Goal: Information Seeking & Learning: Learn about a topic

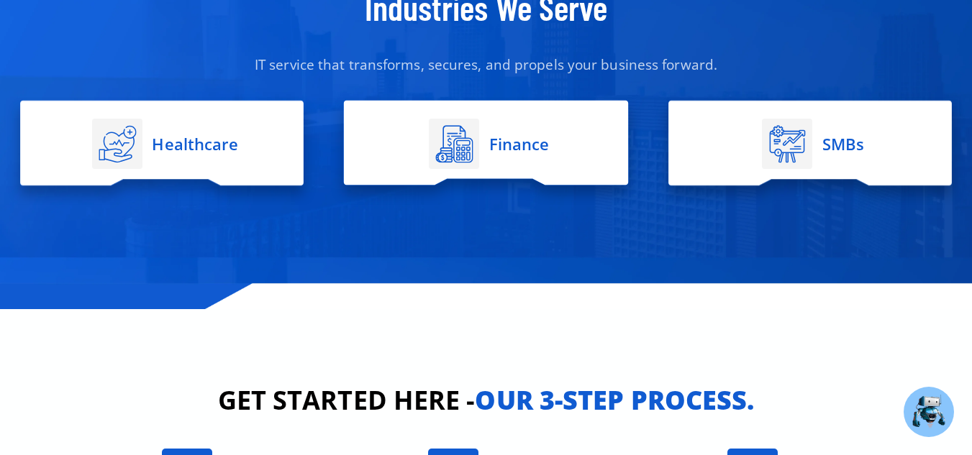
scroll to position [2597, 0]
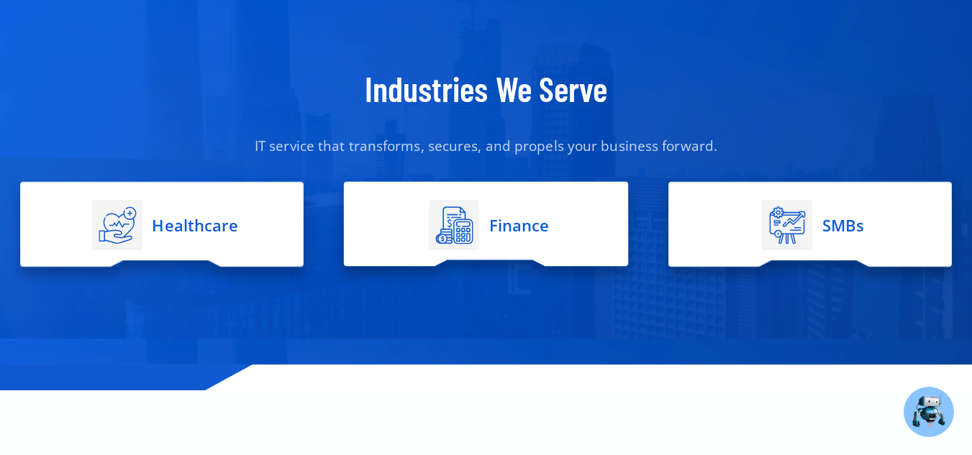
click at [215, 218] on span "Healthcare" at bounding box center [193, 225] width 90 height 14
click at [171, 218] on span "Healthcare" at bounding box center [193, 225] width 90 height 14
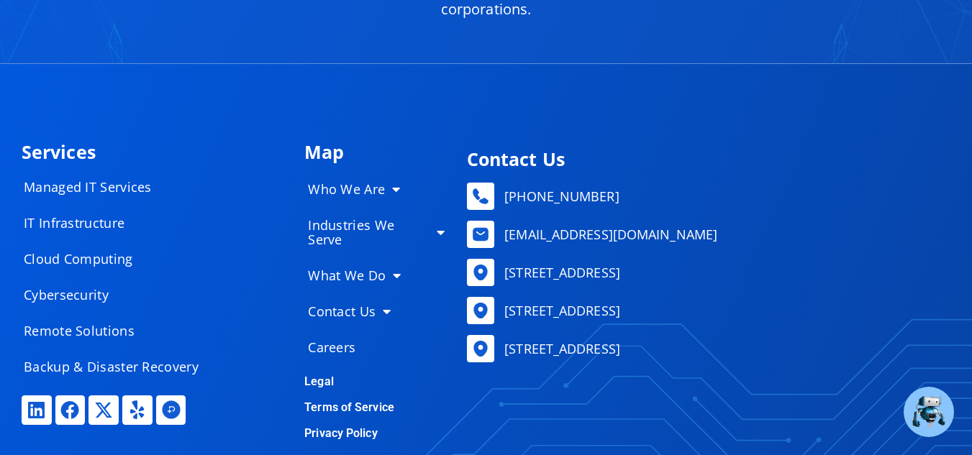
scroll to position [6843, 0]
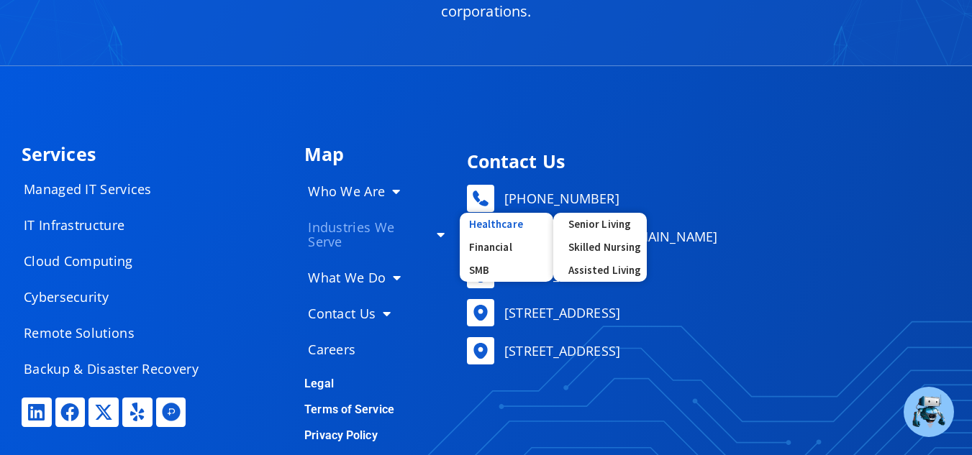
click at [511, 213] on link "Healthcare" at bounding box center [507, 224] width 94 height 23
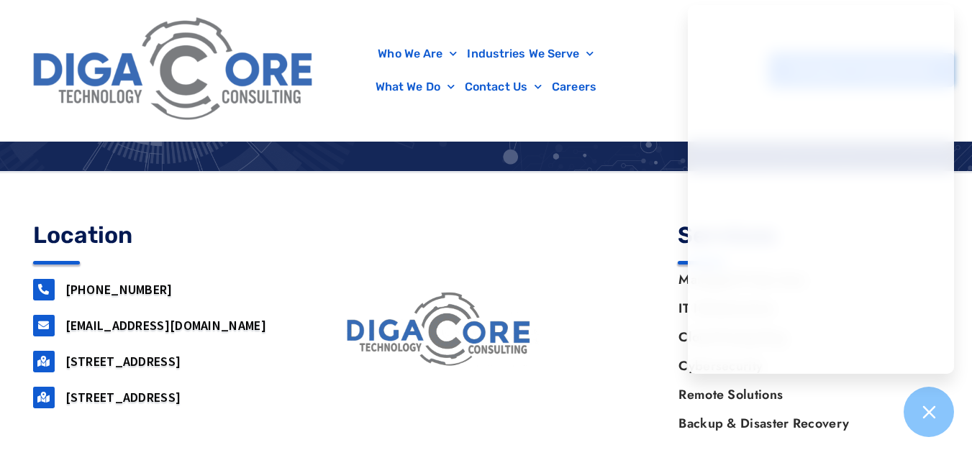
scroll to position [5177, 0]
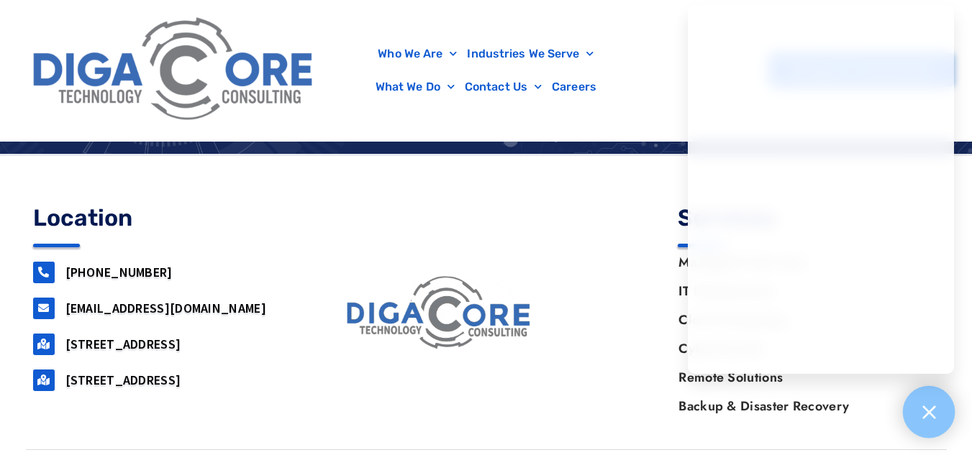
click at [936, 414] on icon at bounding box center [928, 412] width 19 height 19
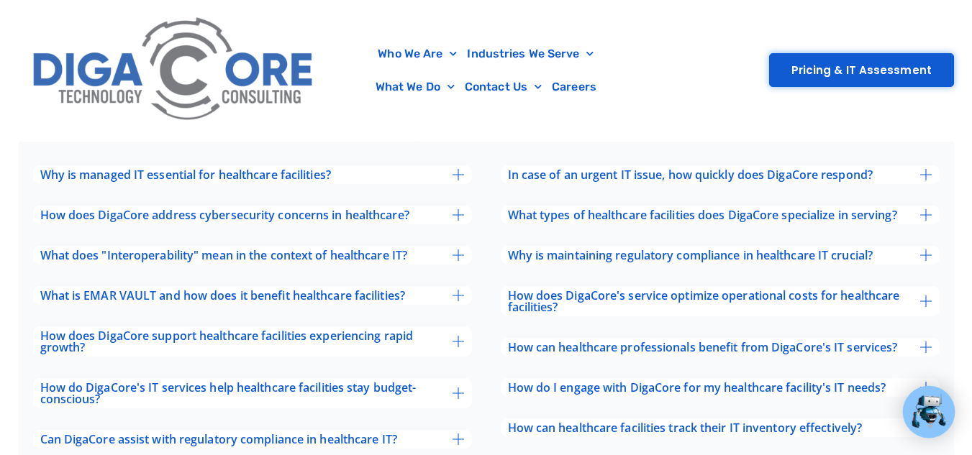
scroll to position [4602, 0]
